Goal: Information Seeking & Learning: Learn about a topic

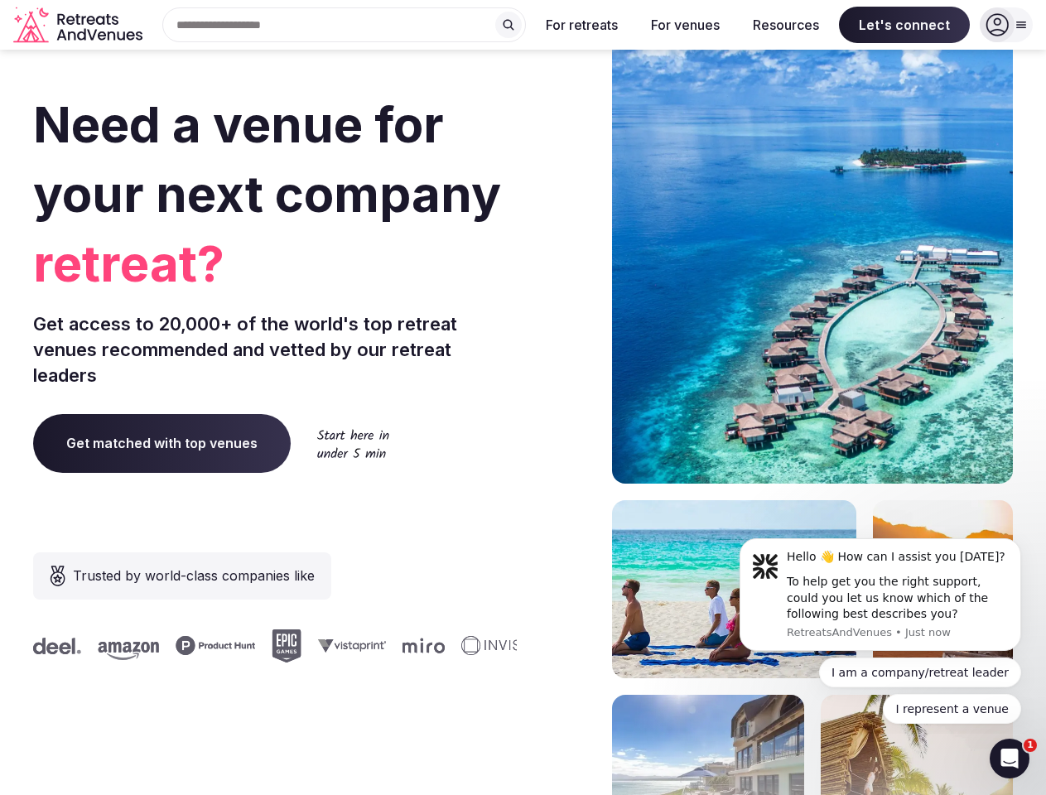
click at [523, 398] on div "Need a venue for your next company retreat? Get access to 20,000+ of the world'…" at bounding box center [523, 496] width 980 height 998
click at [345, 25] on div "Search Popular Destinations [GEOGRAPHIC_DATA], [GEOGRAPHIC_DATA] [GEOGRAPHIC_DA…" at bounding box center [337, 24] width 377 height 35
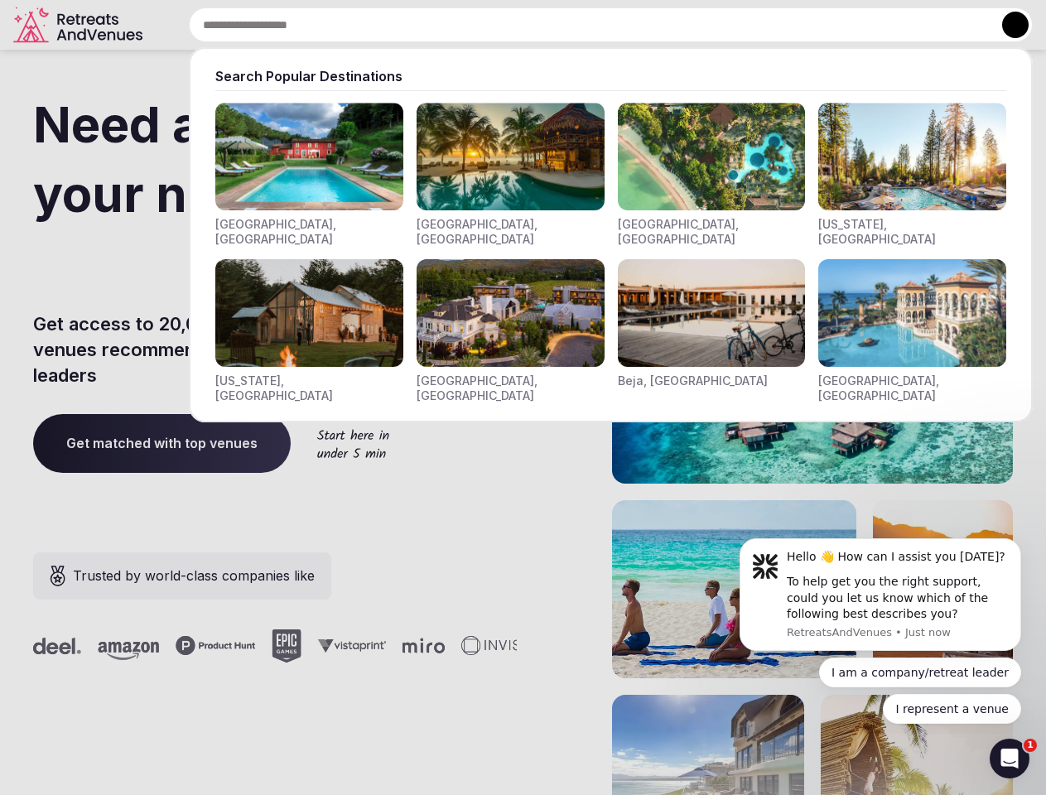
click at [508, 25] on input "text" at bounding box center [611, 24] width 844 height 35
click at [582, 25] on input "text" at bounding box center [611, 24] width 844 height 35
click at [685, 25] on input "text" at bounding box center [611, 24] width 844 height 35
click at [786, 25] on input "text" at bounding box center [611, 24] width 844 height 35
click at [904, 25] on input "text" at bounding box center [611, 24] width 844 height 35
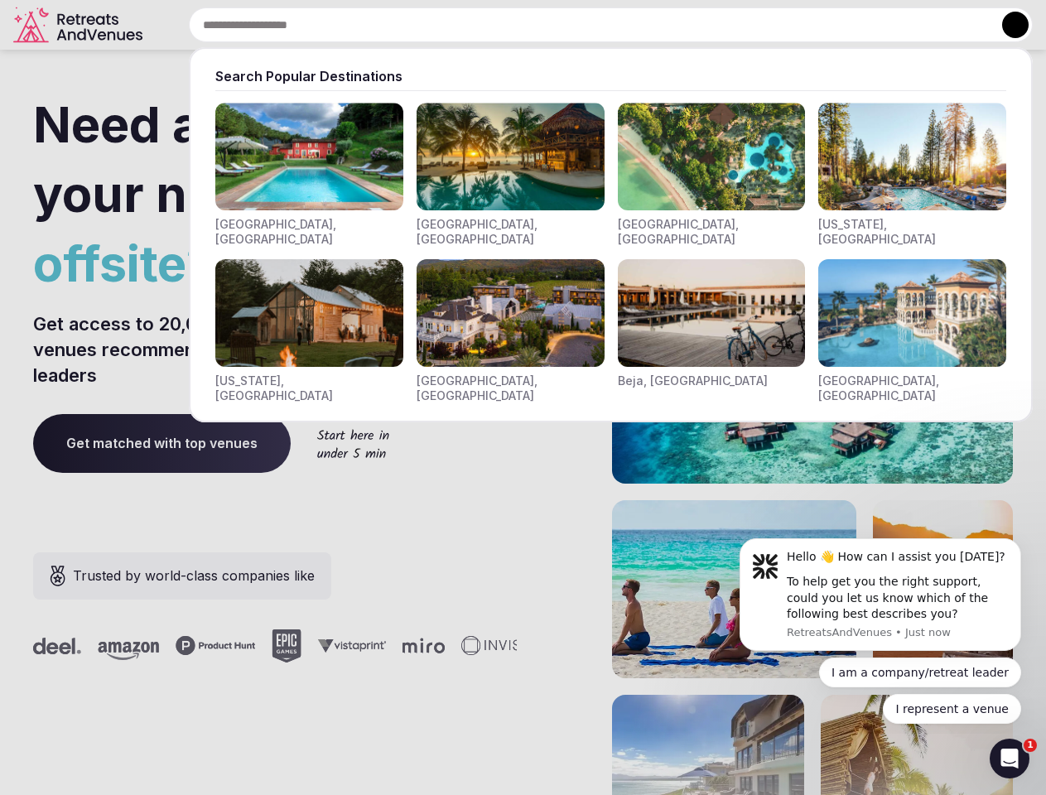
click at [1006, 25] on button at bounding box center [1015, 25] width 27 height 27
click at [880, 595] on div "To help get you the right support, could you let us know which of the following…" at bounding box center [898, 598] width 222 height 49
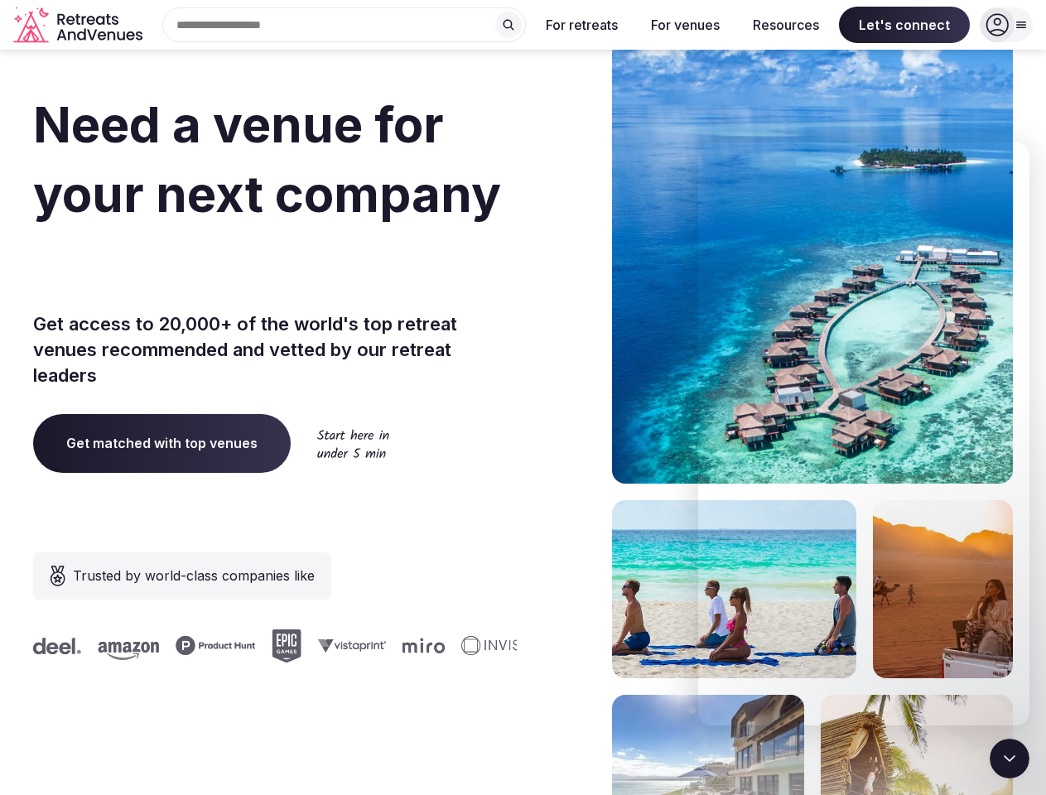
click at [1024, 543] on section "Need a venue for your next company offsite? Get access to 20,000+ of the world'…" at bounding box center [523, 496] width 1046 height 998
